Goal: Navigation & Orientation: Find specific page/section

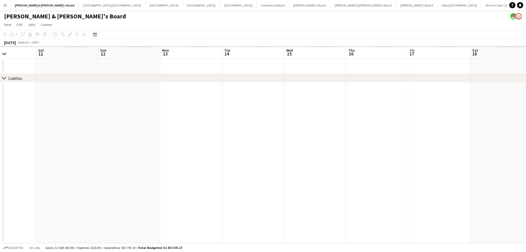
drag, startPoint x: 367, startPoint y: 199, endPoint x: 155, endPoint y: 191, distance: 212.2
click at [155, 191] on app-calendar-viewport "Sun 5 Mon 6 Tue 7 Wed 8 Thu 9 Fri 10 Sat 11 Sun 12 Mon 13 Tue 14 Wed 15 Thu 16 …" at bounding box center [263, 144] width 526 height 197
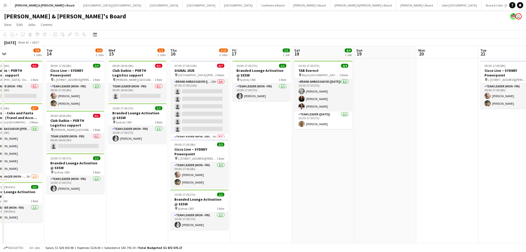
drag, startPoint x: 421, startPoint y: 200, endPoint x: 181, endPoint y: 190, distance: 240.3
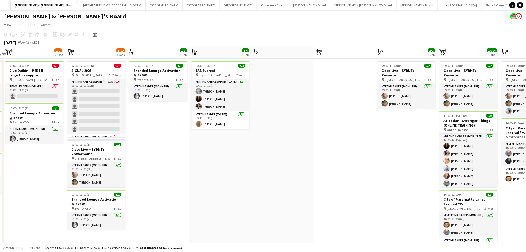
drag, startPoint x: 359, startPoint y: 208, endPoint x: 317, endPoint y: 201, distance: 42.0
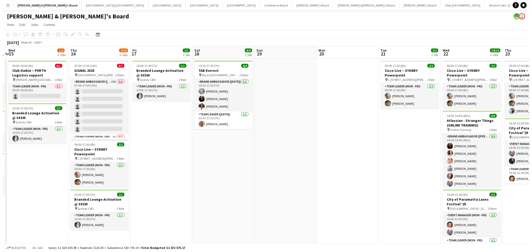
scroll to position [0, 184]
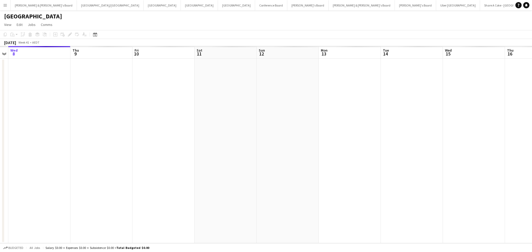
drag, startPoint x: 395, startPoint y: 172, endPoint x: 149, endPoint y: 155, distance: 246.1
click at [149, 155] on app-calendar-viewport "Sun 5 Mon 6 Tue 7 Wed 8 Thu 9 Fri 10 Sat 11 Sun 12 Mon 13 Tue 14 Wed 15 Thu 16 …" at bounding box center [266, 144] width 532 height 197
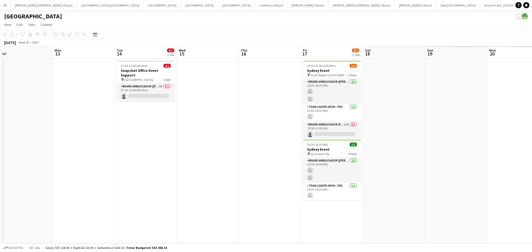
drag, startPoint x: 353, startPoint y: 173, endPoint x: 154, endPoint y: 168, distance: 198.6
click at [154, 168] on app-calendar-viewport "Fri 10 Sat 11 Sun 12 Mon 13 Tue 14 0/1 1 Job Wed 15 Thu 16 Fri 17 6/7 2 Jobs Sa…" at bounding box center [266, 144] width 532 height 197
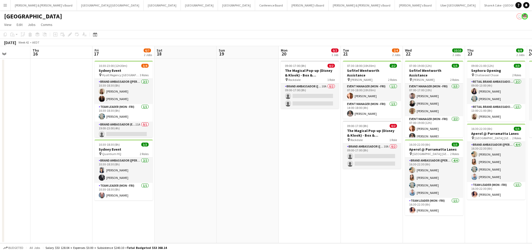
scroll to position [0, 221]
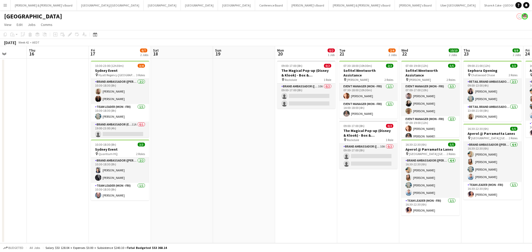
drag, startPoint x: 321, startPoint y: 180, endPoint x: 233, endPoint y: 176, distance: 87.6
click at [233, 176] on app-calendar-viewport "Sun 12 Mon 13 Tue 14 0/1 1 Job Wed 15 Thu 16 Fri 17 6/7 2 Jobs Sat 18 Sun 19 Mo…" at bounding box center [266, 144] width 532 height 197
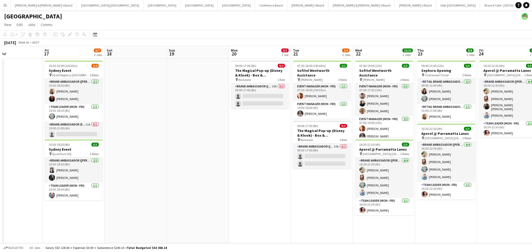
drag, startPoint x: 302, startPoint y: 176, endPoint x: 123, endPoint y: 162, distance: 179.1
click at [124, 162] on app-calendar-viewport "Tue 14 0/1 1 Job Wed 15 Thu 16 Fri 17 6/7 2 Jobs Sat 18 Sun 19 Mon 20 0/2 1 Job…" at bounding box center [266, 144] width 532 height 197
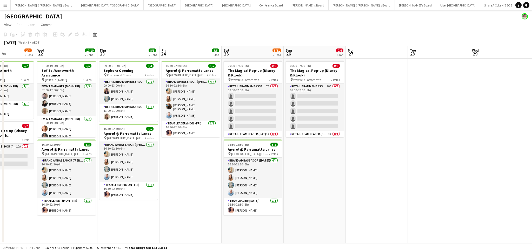
drag, startPoint x: 362, startPoint y: 200, endPoint x: 176, endPoint y: 194, distance: 185.7
click at [176, 194] on app-calendar-viewport "Sat 18 Sun 19 Mon 20 0/2 1 Job Tue 21 2/4 2 Jobs Wed 22 10/10 2 Jobs Thu 23 8/8…" at bounding box center [266, 144] width 532 height 197
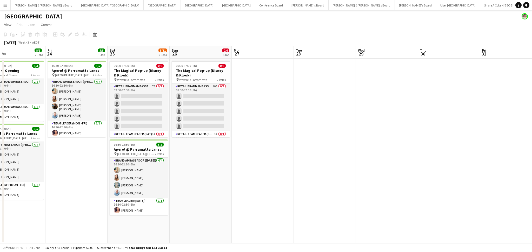
scroll to position [0, 176]
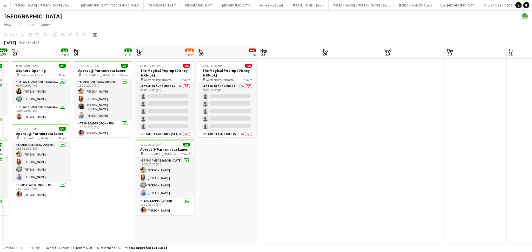
drag, startPoint x: 381, startPoint y: 216, endPoint x: 170, endPoint y: 196, distance: 212.0
click at [170, 196] on app-calendar-viewport "Mon 20 0/2 1 Job Tue 21 2/4 2 Jobs Wed 22 10/10 2 Jobs Thu 23 8/8 2 Jobs Fri 24…" at bounding box center [266, 144] width 532 height 197
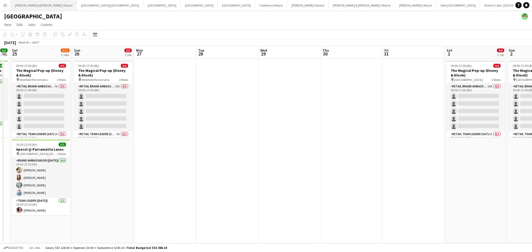
click at [31, 4] on button "[PERSON_NAME] & [PERSON_NAME]'s Board Close" at bounding box center [44, 5] width 66 height 10
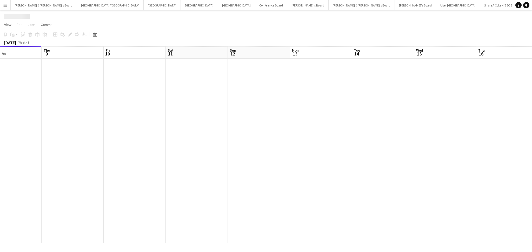
drag, startPoint x: 412, startPoint y: 179, endPoint x: 155, endPoint y: 153, distance: 258.0
click at [141, 153] on app-calendar-viewport "Sun 5 Mon 6 Tue 7 Wed 8 Thu 9 Fri 10 Sat 11 Sun 12 Mon 13 Tue 14 Wed 15 Thu 16 …" at bounding box center [266, 144] width 532 height 197
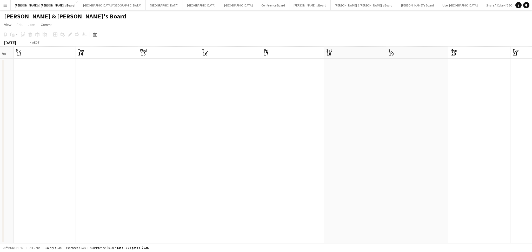
click at [181, 168] on app-calendar-viewport "Fri 10 Sat 11 Sun 12 Mon 13 Tue 14 Wed 15 Thu 16 Fri 17 Sat 18 Sun 19 Mon 20 Tu…" at bounding box center [266, 144] width 532 height 197
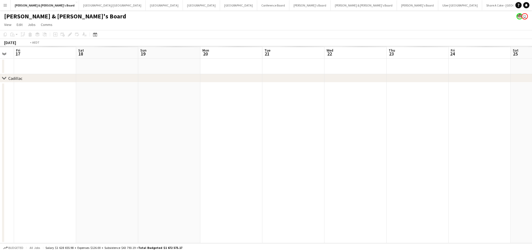
click at [146, 180] on app-calendar-viewport "Tue 14 Wed 15 Thu 16 Fri 17 Sat 18 Sun 19 Mon 20 Tue 21 Wed 22 Thu 23 Fri 24 Sa…" at bounding box center [266, 144] width 532 height 197
drag, startPoint x: 434, startPoint y: 193, endPoint x: 193, endPoint y: 186, distance: 241.3
click at [193, 186] on app-calendar-viewport "Fri 17 Sat 18 Sun 19 Mon 20 Tue 21 Wed 22 Thu 23 Fri 24 Sat 25 Sun 26 Mon 27 Tu…" at bounding box center [266, 144] width 532 height 197
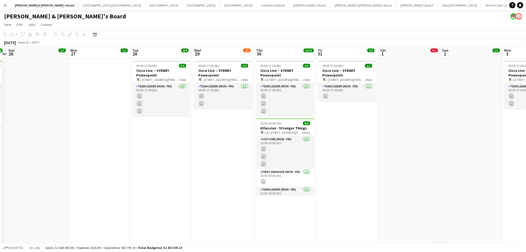
drag, startPoint x: 339, startPoint y: 196, endPoint x: 273, endPoint y: 195, distance: 65.2
